Goal: Ask a question

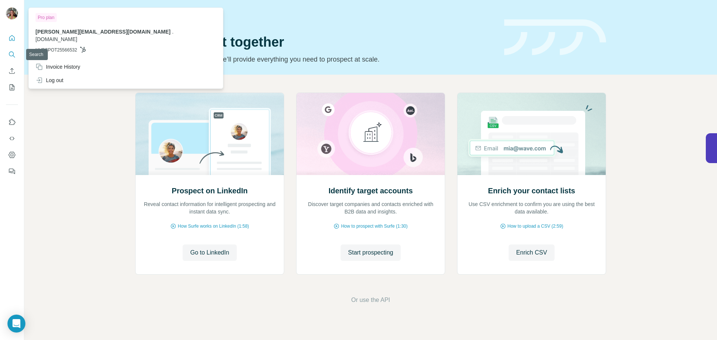
click at [13, 55] on icon "Search" at bounding box center [11, 54] width 5 height 5
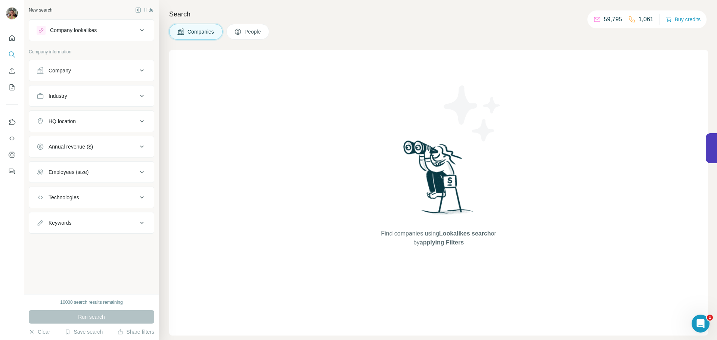
click at [123, 31] on div "Company lookalikes" at bounding box center [87, 30] width 101 height 9
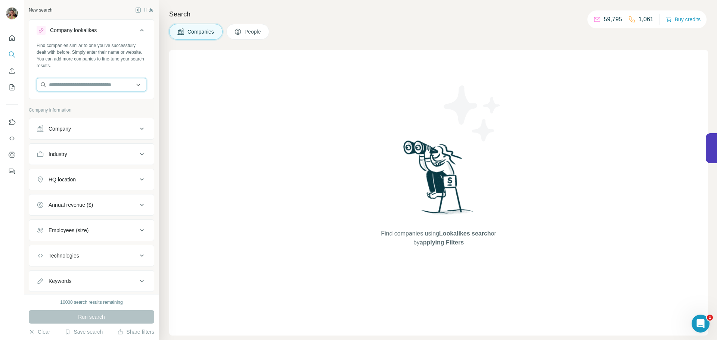
click at [71, 84] on input "text" at bounding box center [92, 84] width 110 height 13
paste input "**********"
type input "**********"
click at [86, 103] on p "Tdm Group" at bounding box center [76, 101] width 36 height 7
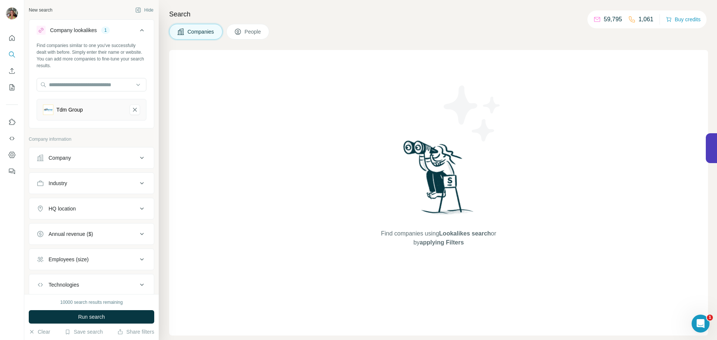
click at [128, 185] on div "Industry" at bounding box center [87, 183] width 101 height 7
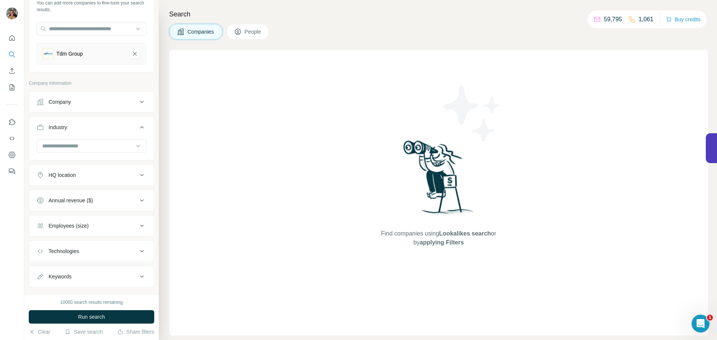
scroll to position [58, 0]
click at [132, 173] on div "HQ location" at bounding box center [87, 172] width 101 height 7
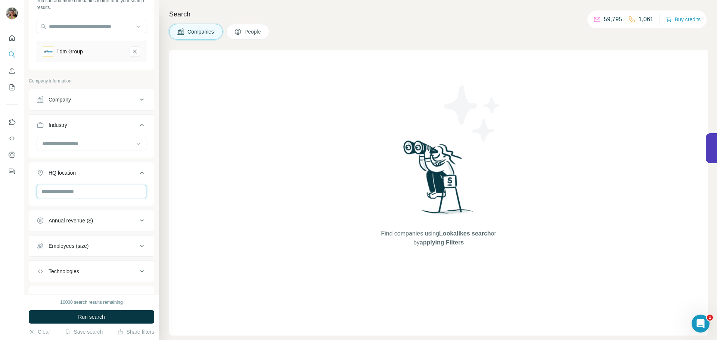
click at [85, 191] on input "text" at bounding box center [92, 191] width 110 height 13
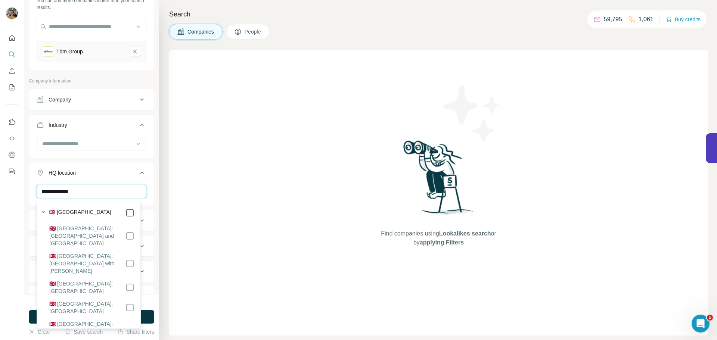
type input "**********"
click at [84, 211] on label "🇬🇧 [GEOGRAPHIC_DATA]" at bounding box center [80, 212] width 62 height 9
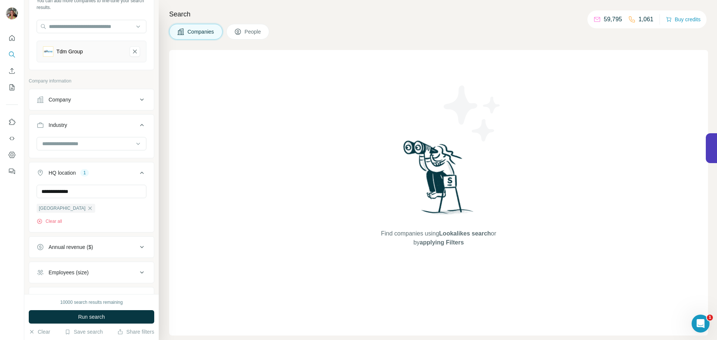
click at [192, 196] on div "Find companies using Lookalikes search or by applying Filters" at bounding box center [438, 193] width 539 height 286
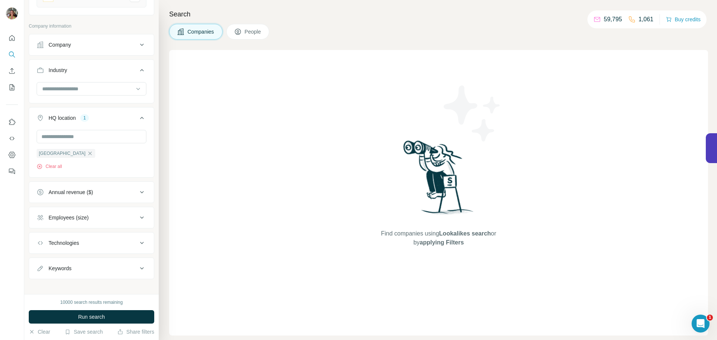
scroll to position [114, 0]
click at [137, 186] on button "Annual revenue ($)" at bounding box center [91, 192] width 125 height 18
click at [46, 232] on label "10-50M" at bounding box center [52, 236] width 30 height 9
click at [49, 245] on label "50-100M" at bounding box center [53, 249] width 33 height 9
click at [50, 263] on span "100-500M" at bounding box center [59, 263] width 27 height 7
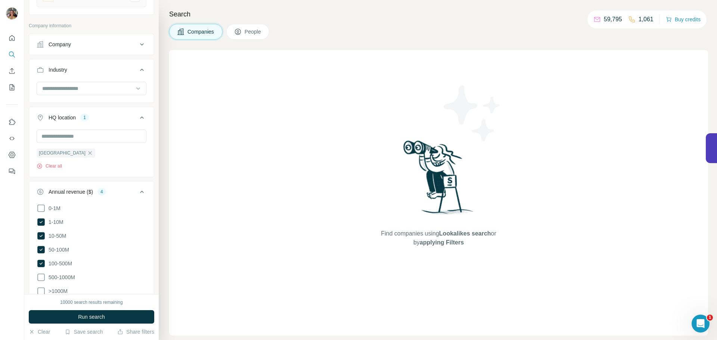
click at [137, 192] on icon at bounding box center [141, 192] width 9 height 9
click at [127, 226] on button "Employees (size)" at bounding box center [91, 217] width 125 height 18
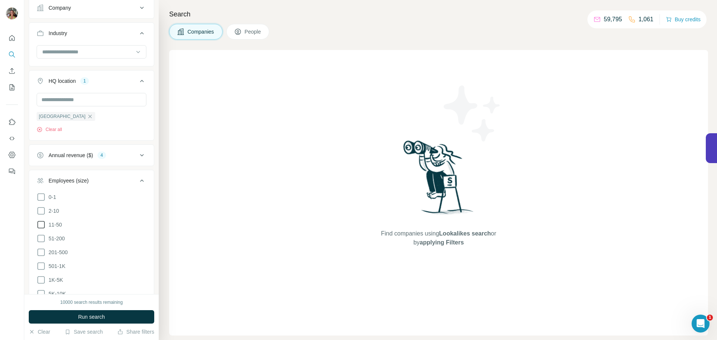
click at [43, 223] on icon at bounding box center [41, 224] width 9 height 9
click at [40, 238] on icon at bounding box center [41, 238] width 9 height 9
click at [39, 253] on icon at bounding box center [41, 252] width 9 height 9
click at [40, 268] on icon at bounding box center [41, 266] width 9 height 9
click at [42, 267] on icon at bounding box center [40, 266] width 7 height 7
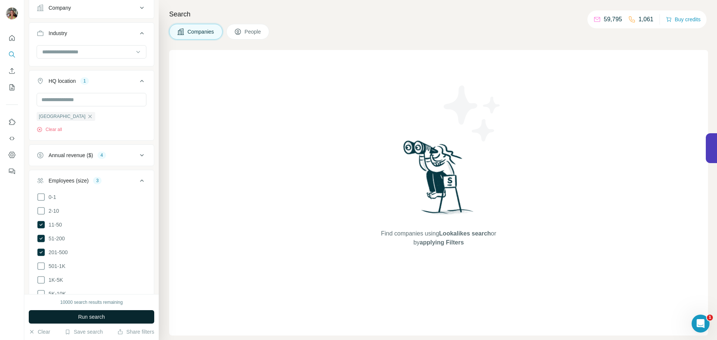
click at [138, 179] on icon at bounding box center [141, 180] width 9 height 9
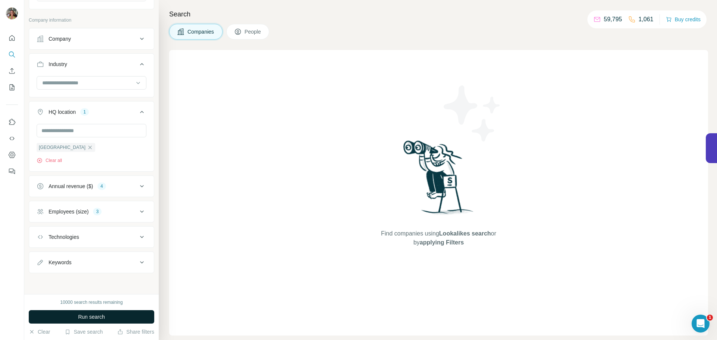
scroll to position [120, 0]
click at [83, 315] on span "Run search" at bounding box center [91, 316] width 27 height 7
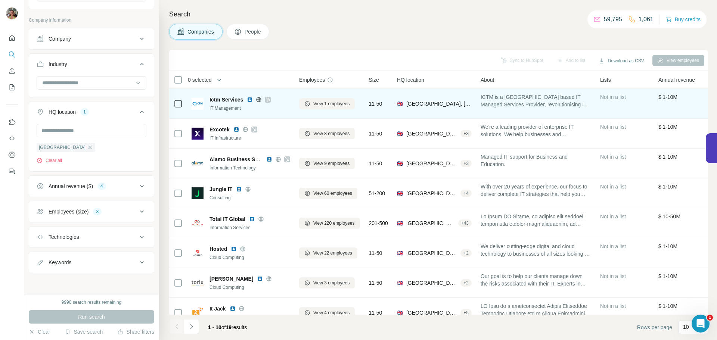
click at [269, 100] on icon at bounding box center [268, 100] width 4 height 4
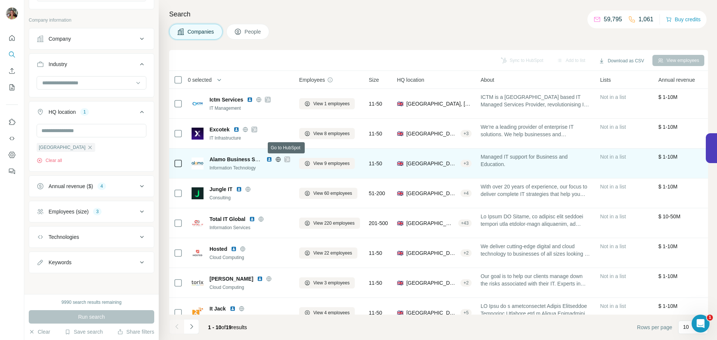
click at [270, 161] on img at bounding box center [269, 160] width 6 height 6
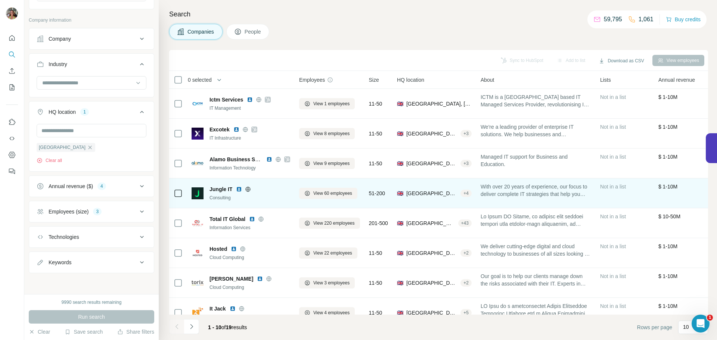
click at [239, 188] on img at bounding box center [239, 189] width 6 height 6
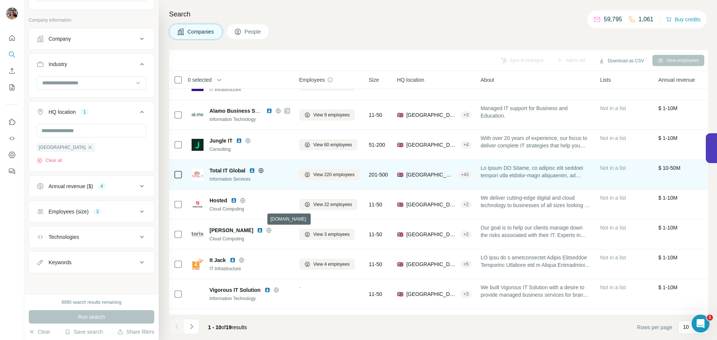
scroll to position [52, 0]
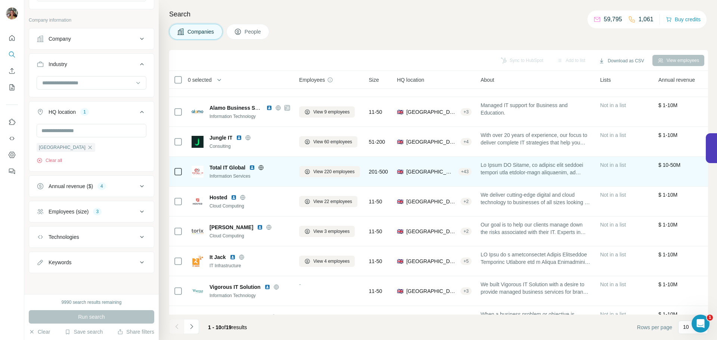
click at [255, 168] on img at bounding box center [252, 168] width 6 height 6
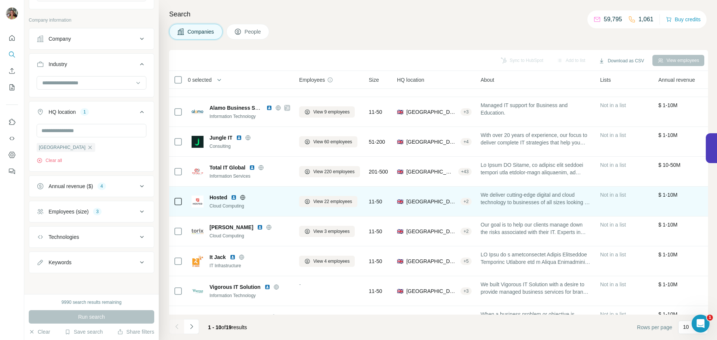
click at [235, 198] on img at bounding box center [234, 198] width 6 height 6
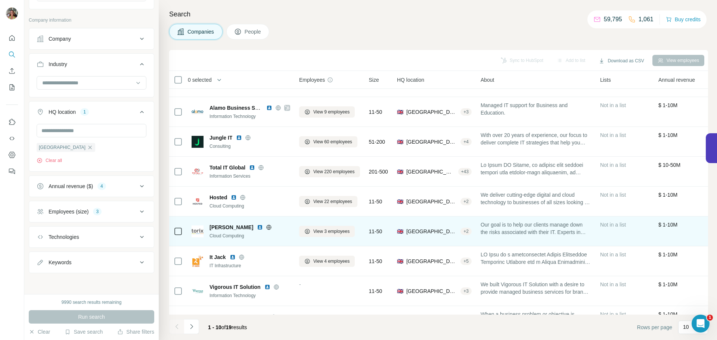
click at [257, 227] on img at bounding box center [260, 228] width 6 height 6
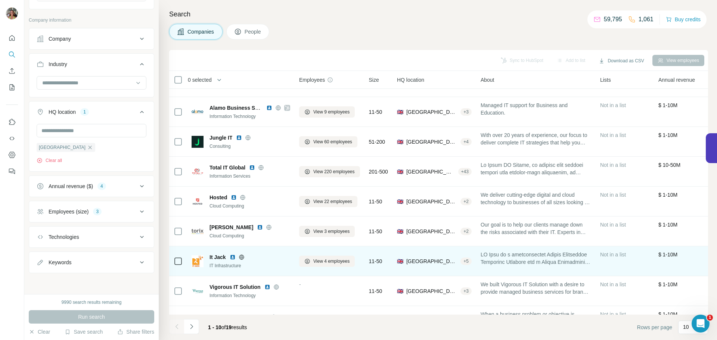
click at [234, 257] on img at bounding box center [233, 257] width 6 height 6
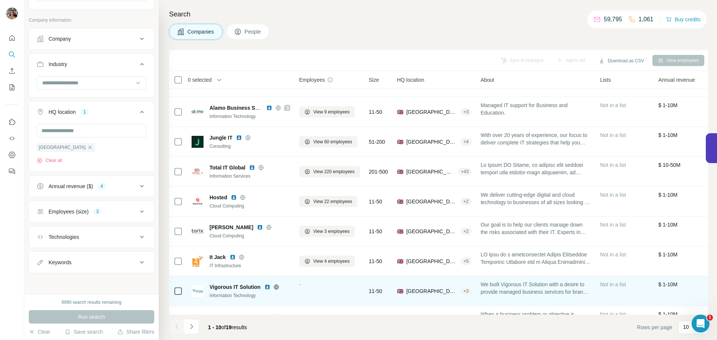
click at [265, 287] on img at bounding box center [268, 287] width 6 height 6
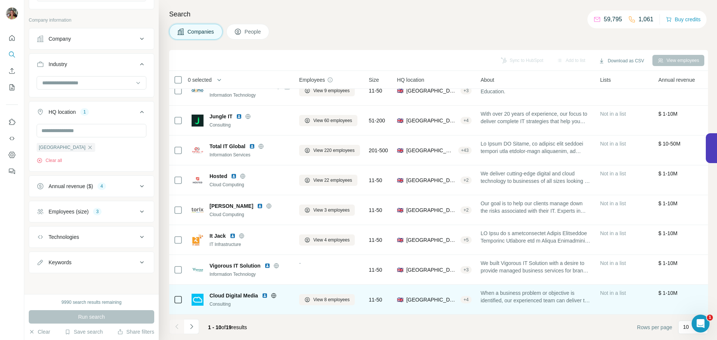
click at [267, 293] on img at bounding box center [265, 296] width 6 height 6
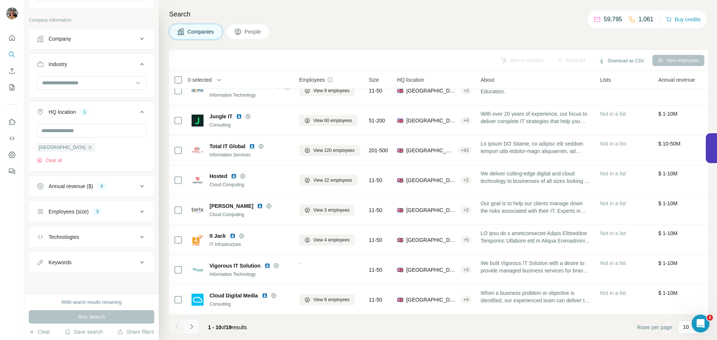
click at [192, 325] on icon "Navigate to next page" at bounding box center [191, 326] width 7 height 7
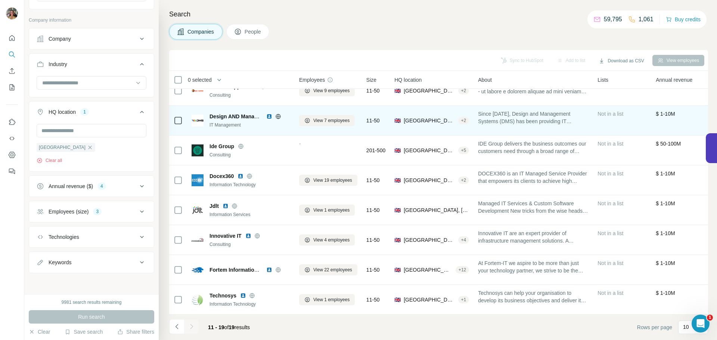
scroll to position [0, 0]
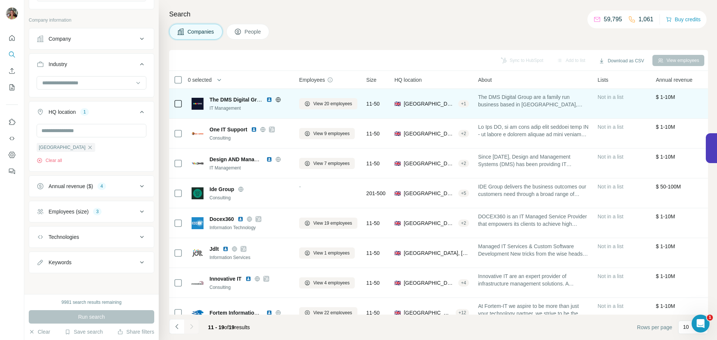
click at [269, 99] on img at bounding box center [269, 100] width 6 height 6
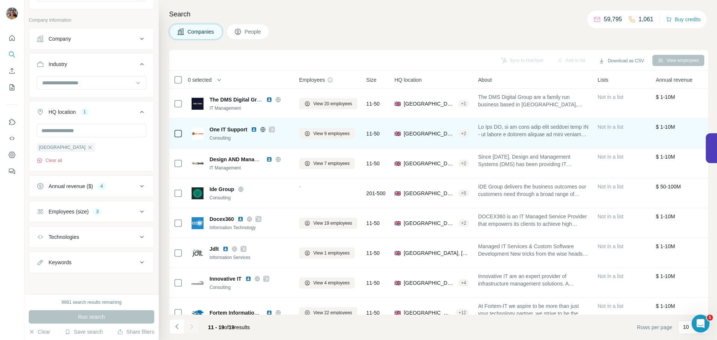
click at [272, 129] on icon at bounding box center [272, 130] width 4 height 6
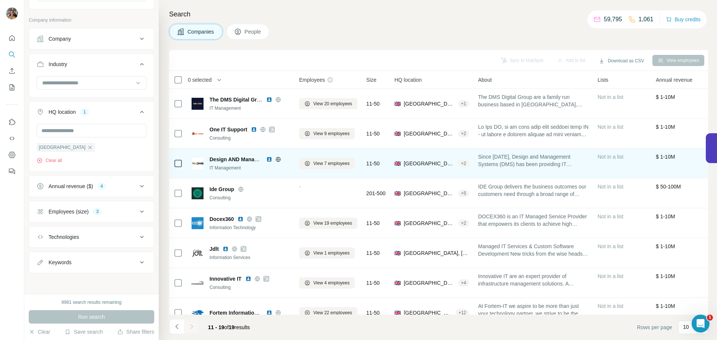
click at [268, 159] on img at bounding box center [269, 160] width 6 height 6
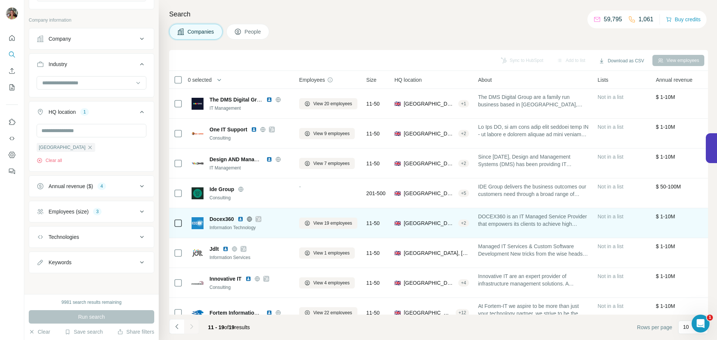
click at [260, 219] on icon at bounding box center [258, 219] width 4 height 6
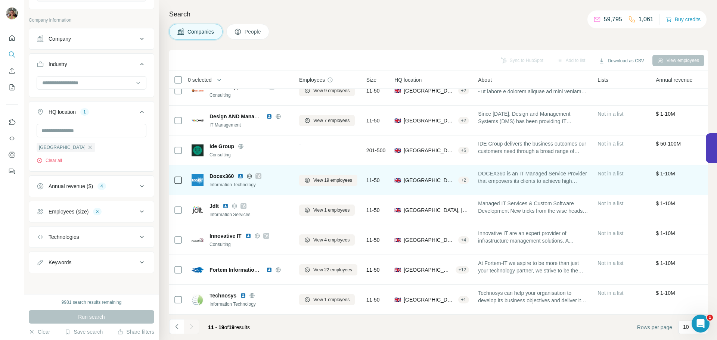
scroll to position [47, 0]
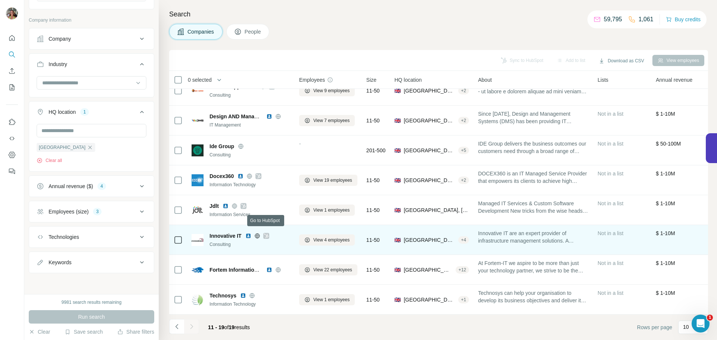
click at [266, 234] on icon at bounding box center [266, 236] width 4 height 4
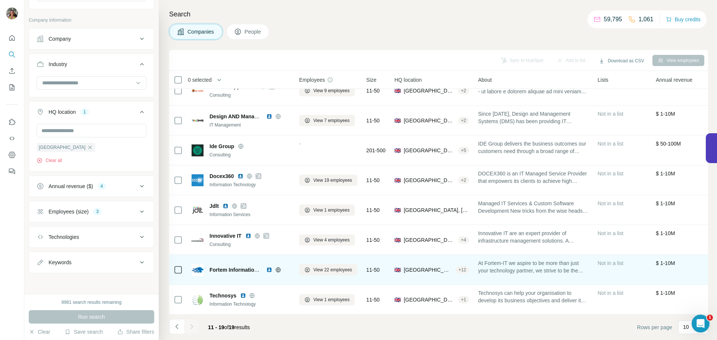
click at [269, 267] on img at bounding box center [269, 270] width 6 height 6
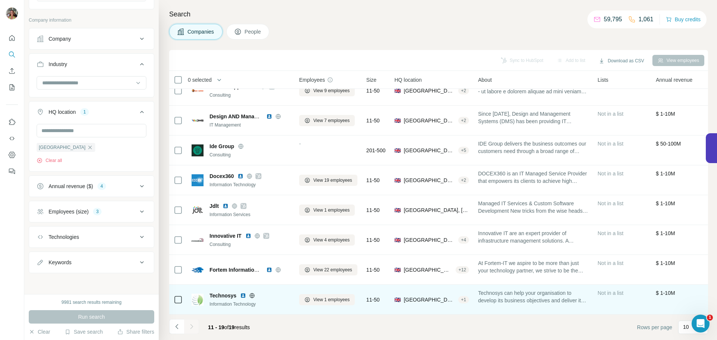
click at [243, 293] on img at bounding box center [243, 296] width 6 height 6
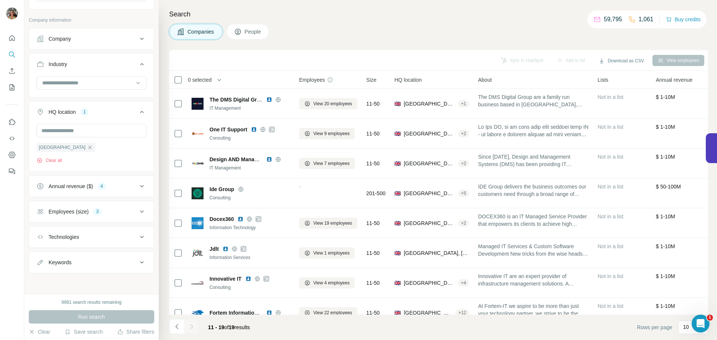
scroll to position [0, 0]
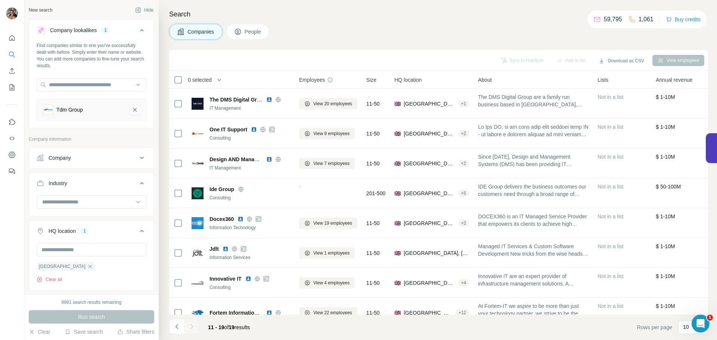
click at [132, 110] on icon "Tdm Group-remove-button" at bounding box center [135, 109] width 7 height 7
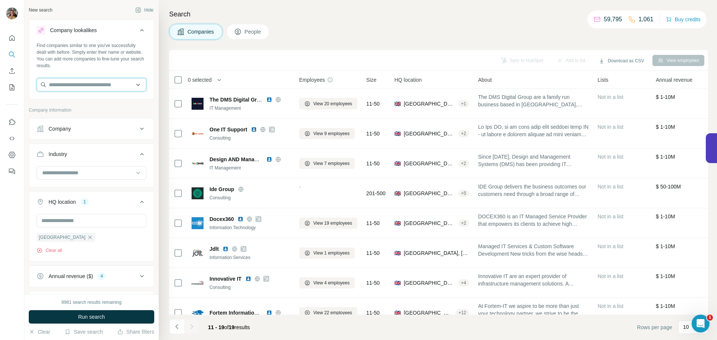
click at [67, 86] on input "text" at bounding box center [92, 84] width 110 height 13
paste input "**********"
type input "**********"
click at [93, 103] on div "Bvr [DOMAIN_NAME]" at bounding box center [88, 105] width 101 height 20
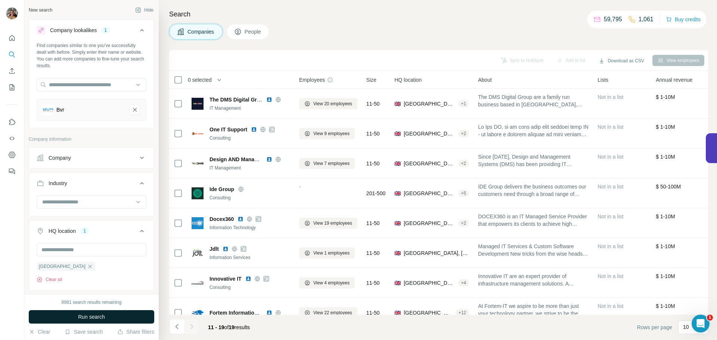
click at [79, 318] on span "Run search" at bounding box center [91, 316] width 27 height 7
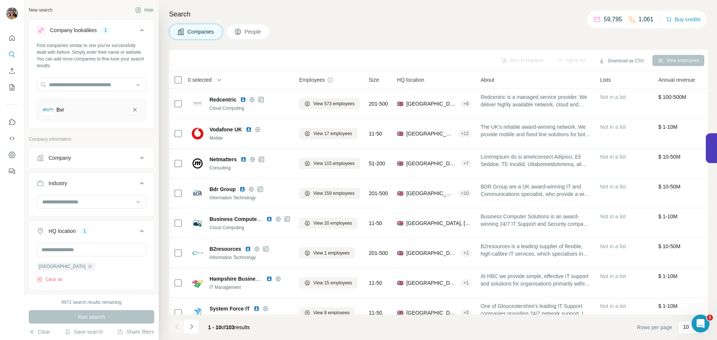
scroll to position [85, 0]
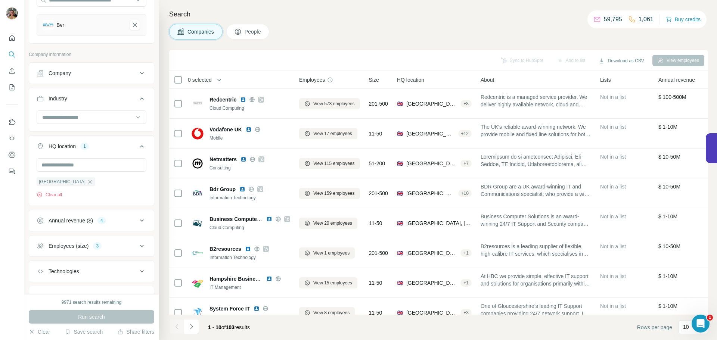
click at [83, 301] on div "9971 search results remaining" at bounding box center [92, 302] width 60 height 7
click at [63, 300] on div "9971 search results remaining" at bounding box center [92, 302] width 60 height 7
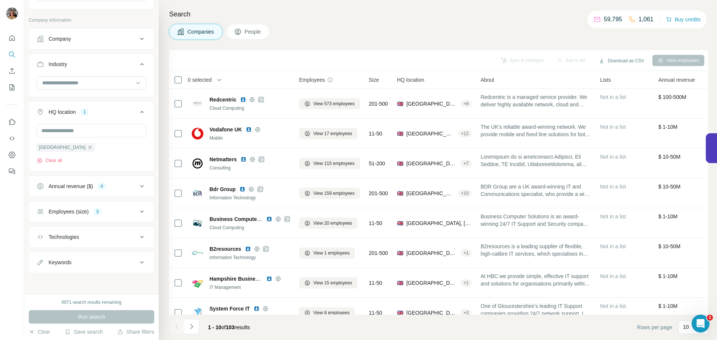
click at [78, 309] on div "9971 search results remaining Run search Clear Save search Share filters" at bounding box center [91, 317] width 135 height 46
click at [62, 303] on div "9971 search results remaining" at bounding box center [92, 302] width 60 height 7
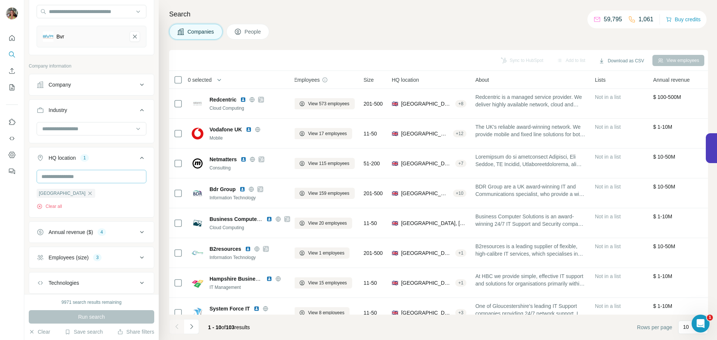
scroll to position [73, 0]
click at [702, 322] on icon "Open Intercom Messenger" at bounding box center [700, 323] width 12 height 12
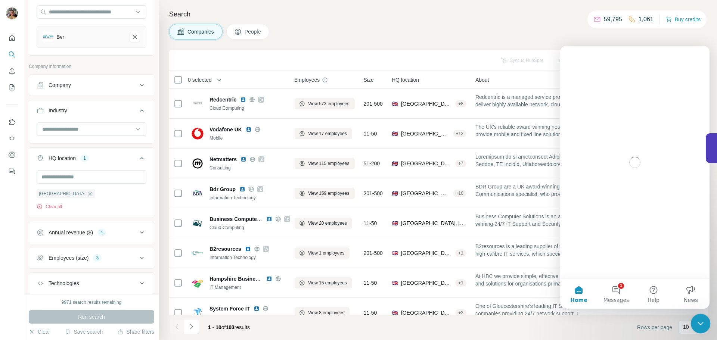
scroll to position [0, 0]
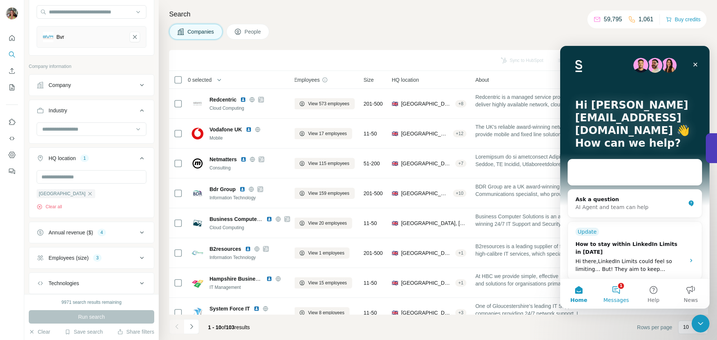
click at [620, 290] on button "1 Messages" at bounding box center [616, 294] width 37 height 30
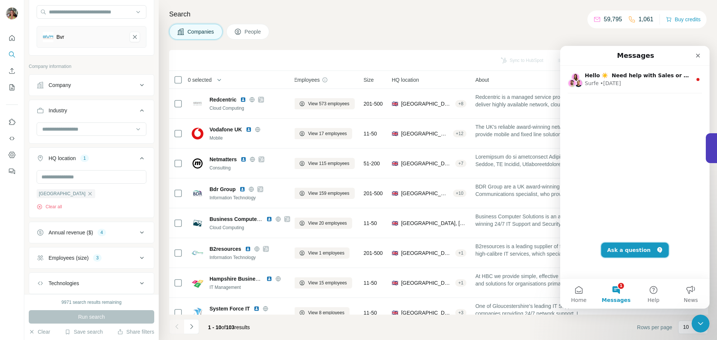
click at [644, 251] on button "Ask a question" at bounding box center [636, 250] width 68 height 15
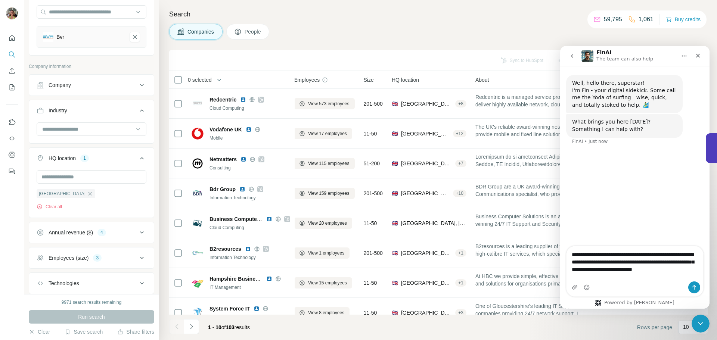
type textarea "**********"
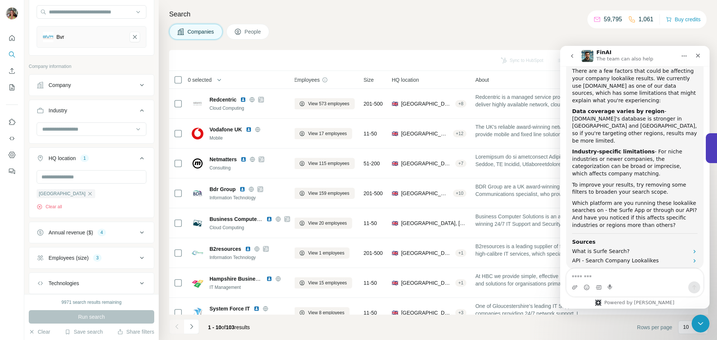
scroll to position [159, 0]
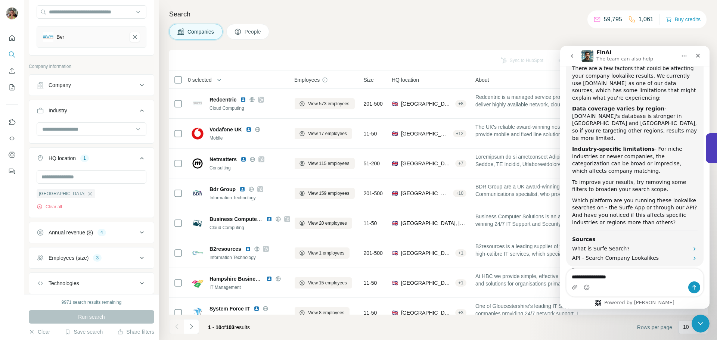
type textarea "**********"
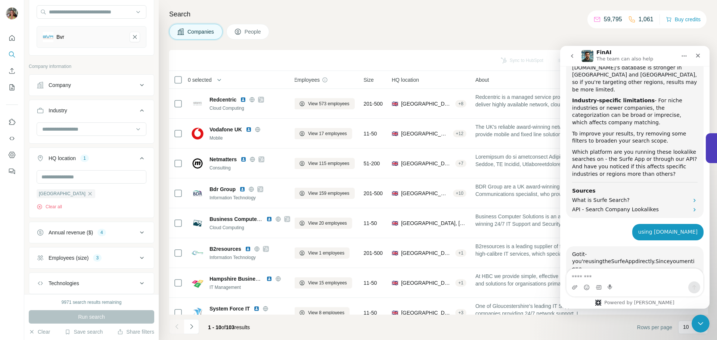
scroll to position [354, 0]
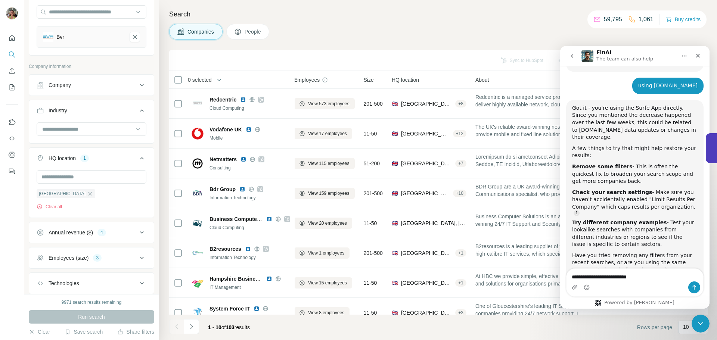
type textarea "**********"
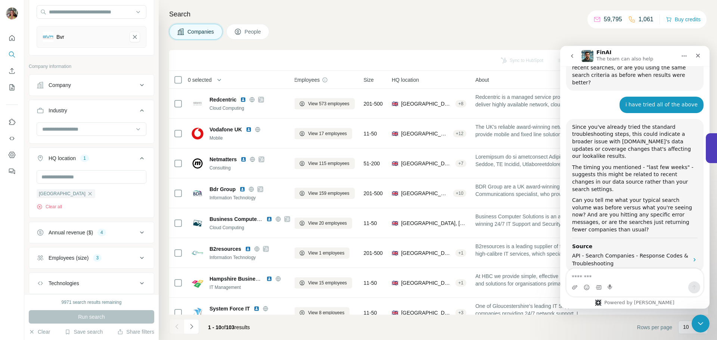
scroll to position [532, 0]
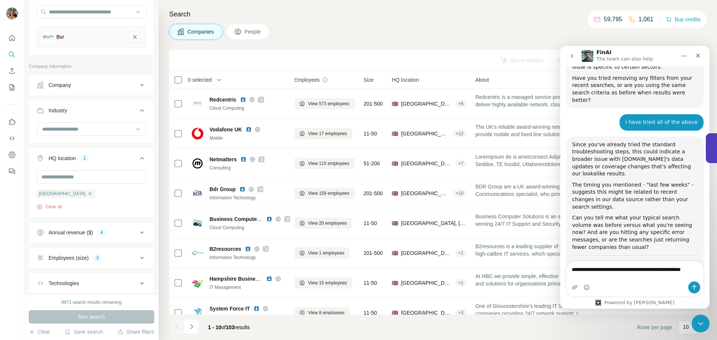
type textarea "**********"
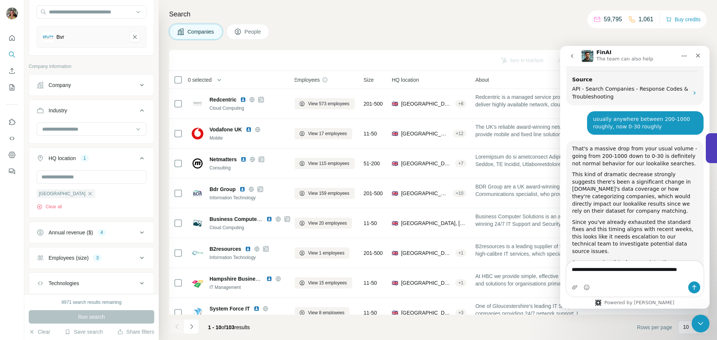
scroll to position [701, 0]
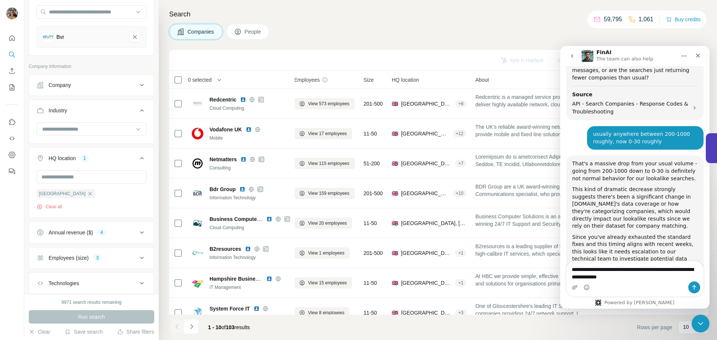
type textarea "**********"
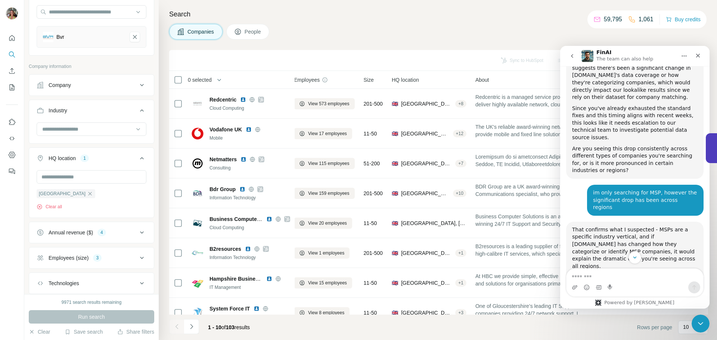
scroll to position [889, 0]
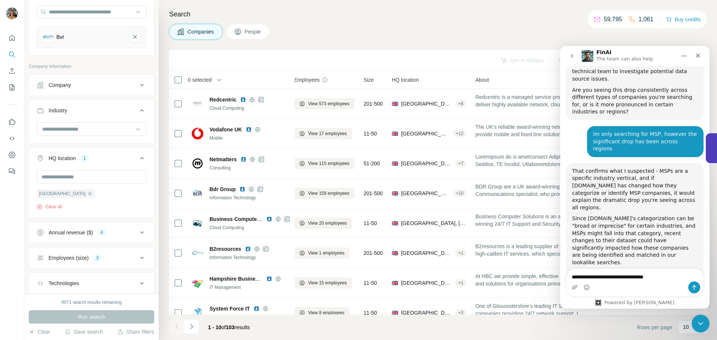
type textarea "**********"
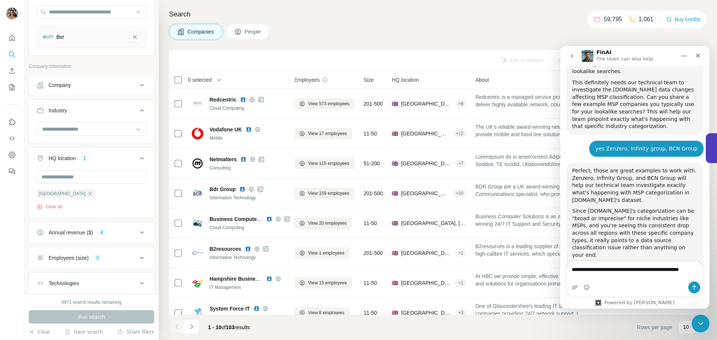
scroll to position [1065, 0]
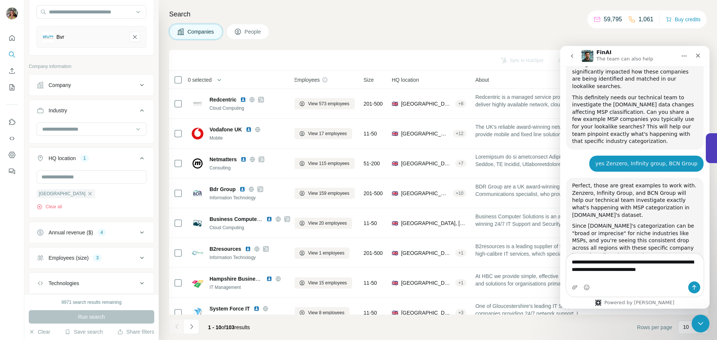
type textarea "**********"
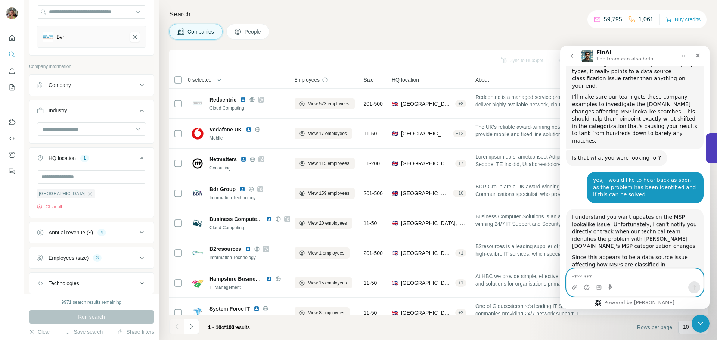
scroll to position [1252, 0]
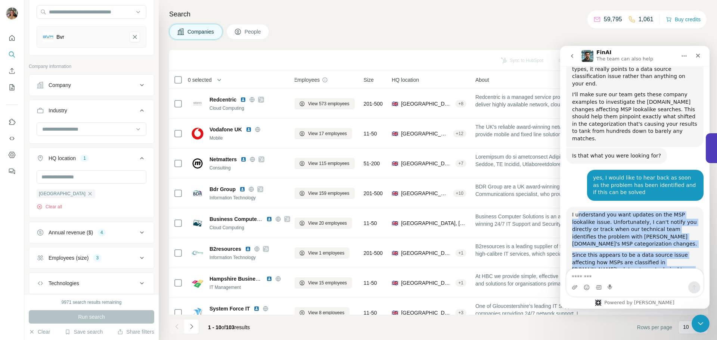
drag, startPoint x: 579, startPoint y: 106, endPoint x: 693, endPoint y: 241, distance: 176.4
click at [693, 241] on div "I understand you want updates on the MSP lookalike issue. Unfortunately, I can'…" at bounding box center [634, 290] width 137 height 167
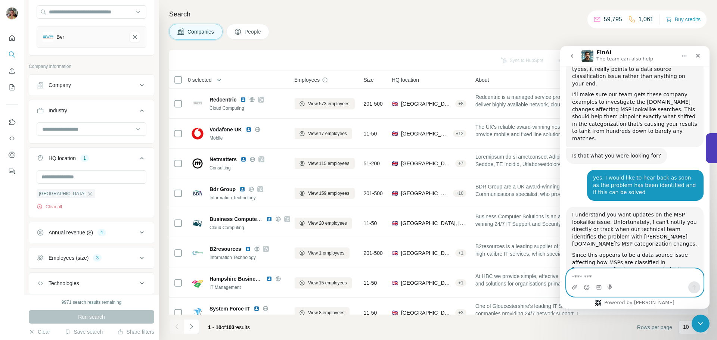
click at [596, 273] on textarea "Message…" at bounding box center [635, 275] width 137 height 13
type textarea "**********"
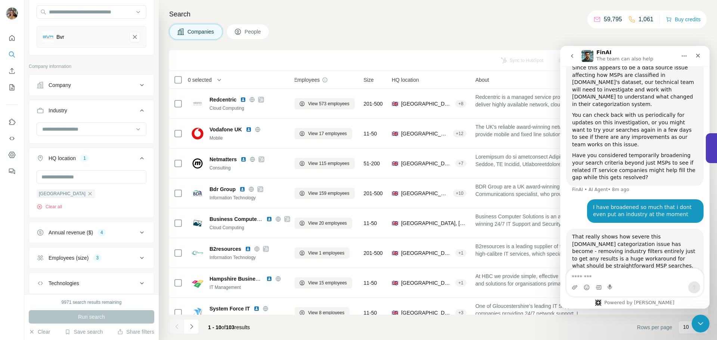
scroll to position [1469, 0]
